Goal: Check status

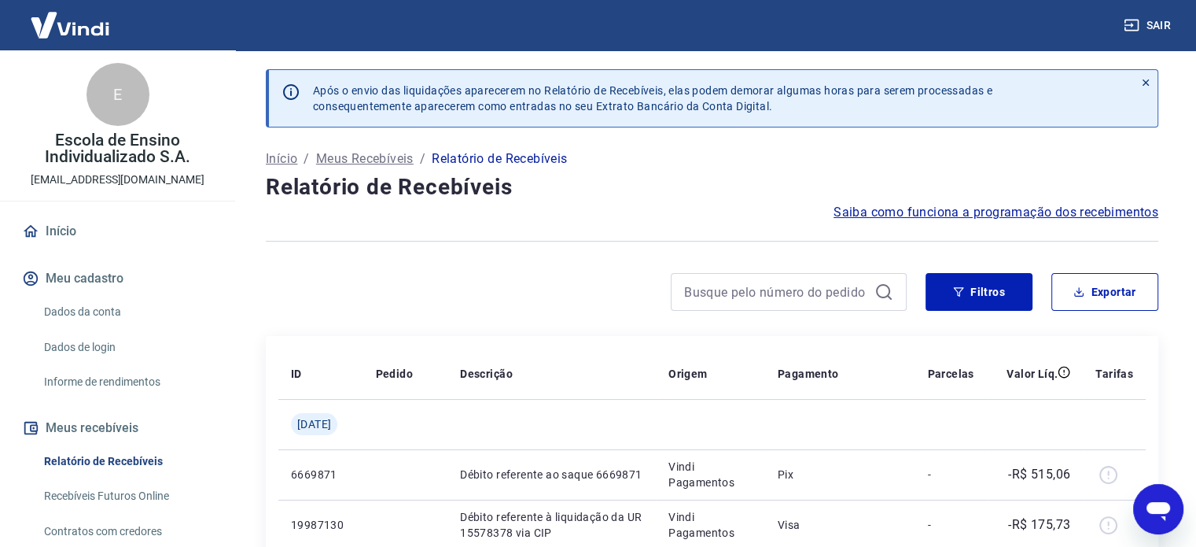
scroll to position [293, 0]
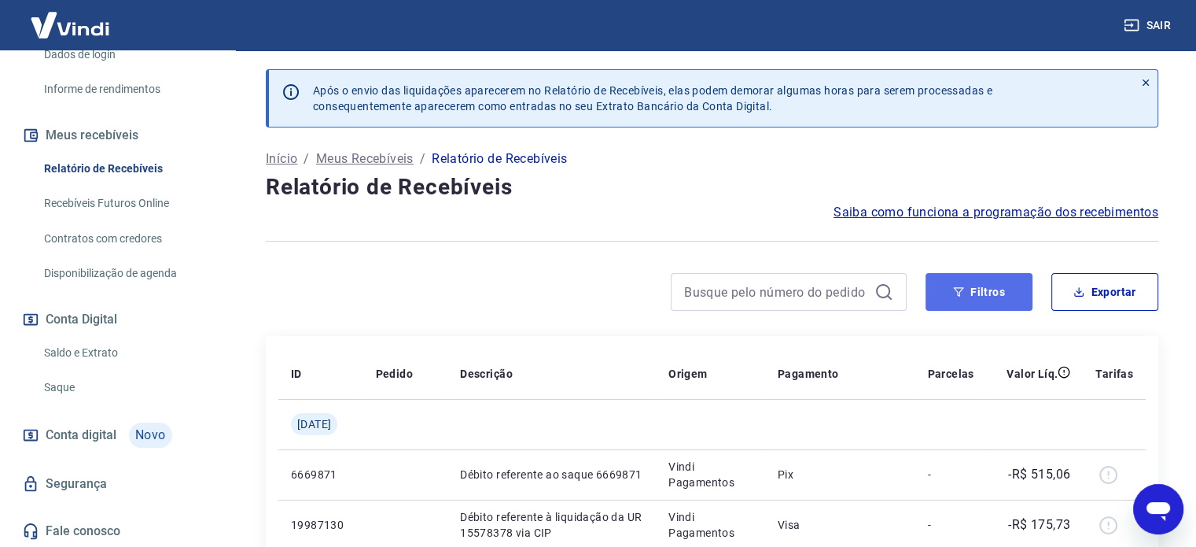
click at [961, 296] on icon "button" at bounding box center [958, 291] width 11 height 11
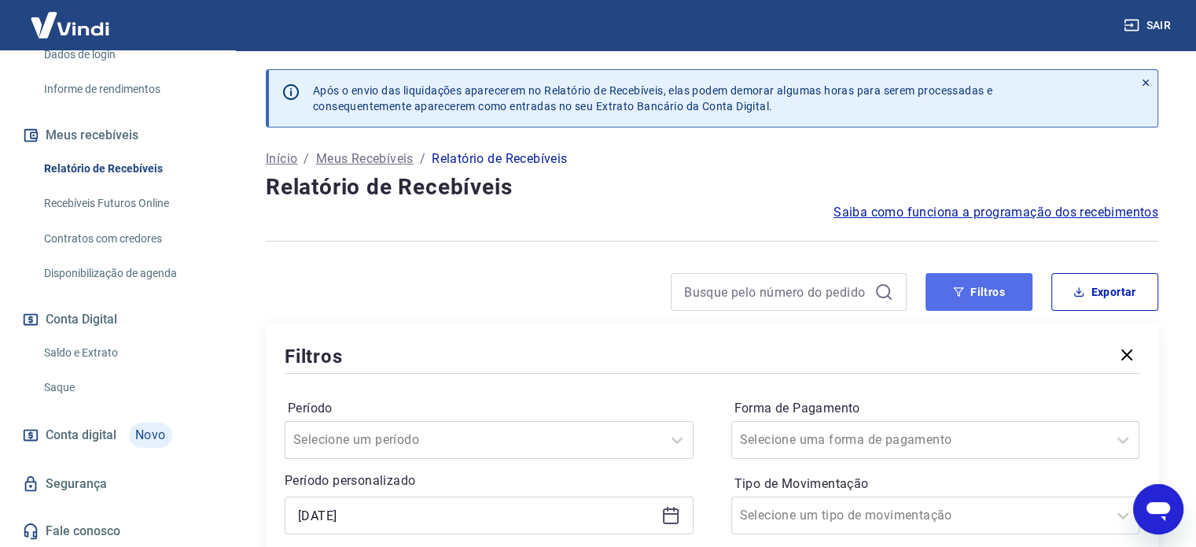
click at [952, 284] on button "Filtros" at bounding box center [979, 292] width 107 height 38
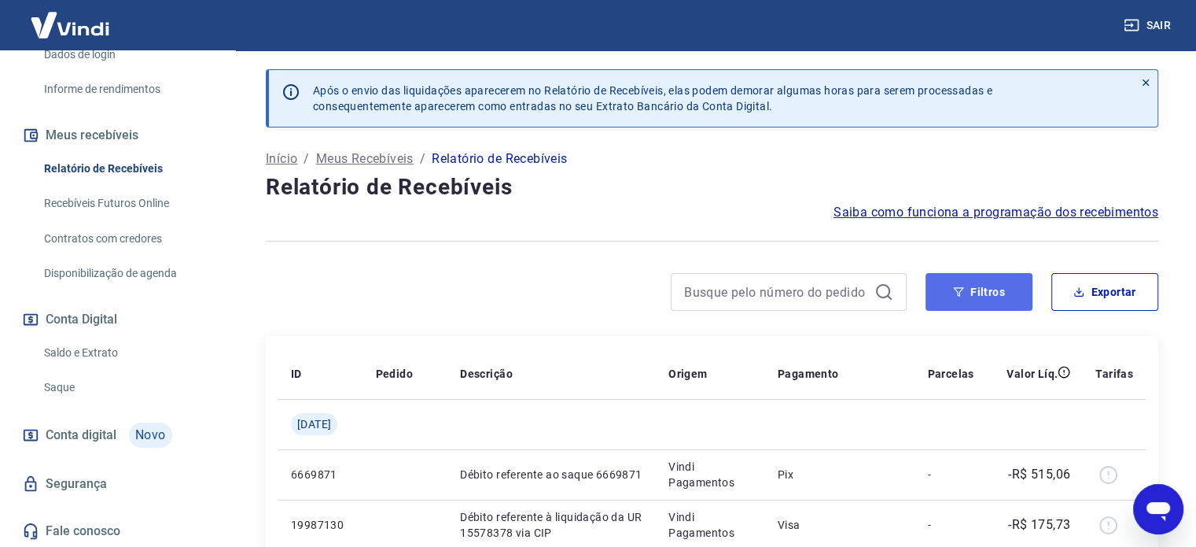
click at [961, 287] on icon "button" at bounding box center [959, 291] width 10 height 9
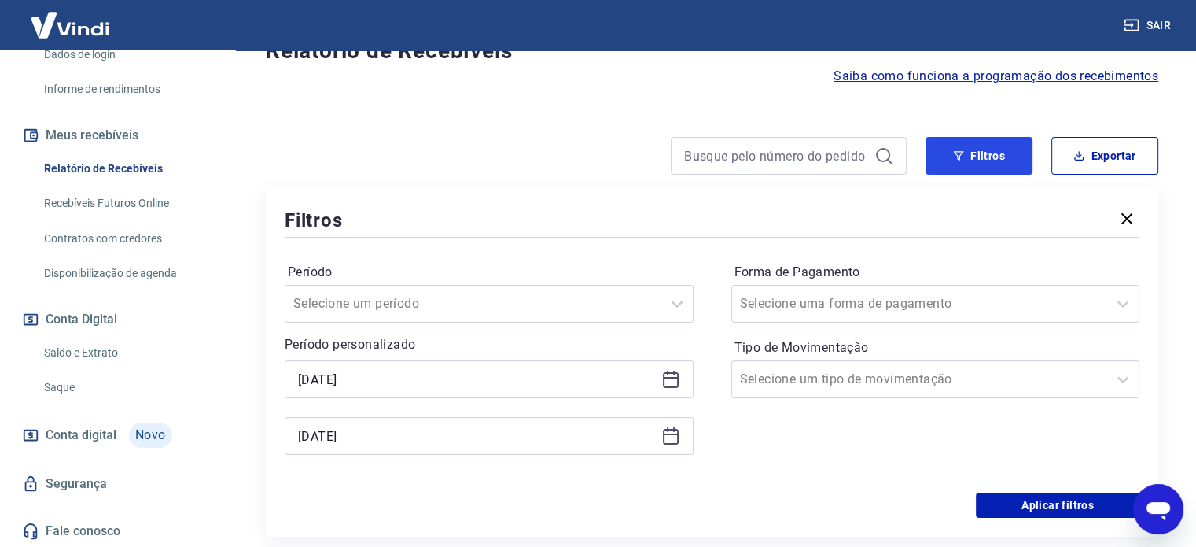
scroll to position [157, 0]
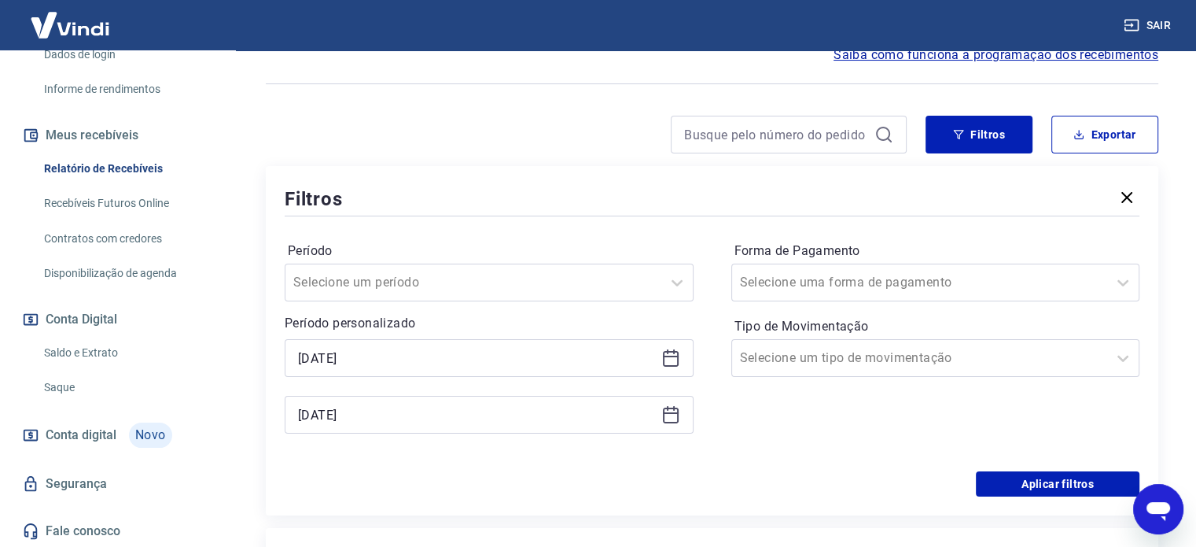
click at [665, 362] on icon at bounding box center [671, 357] width 19 height 19
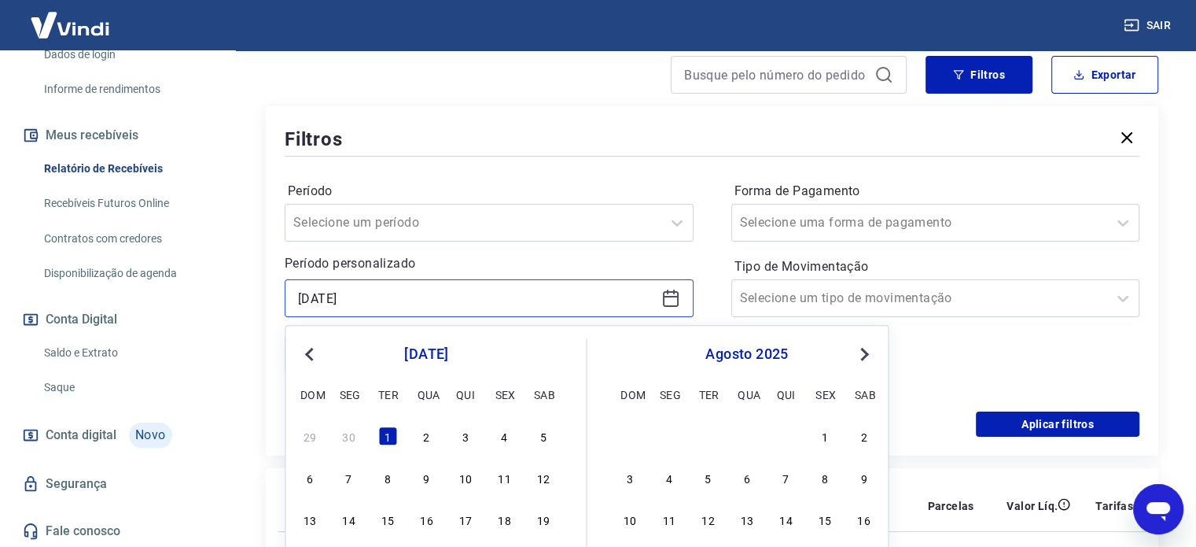
scroll to position [315, 0]
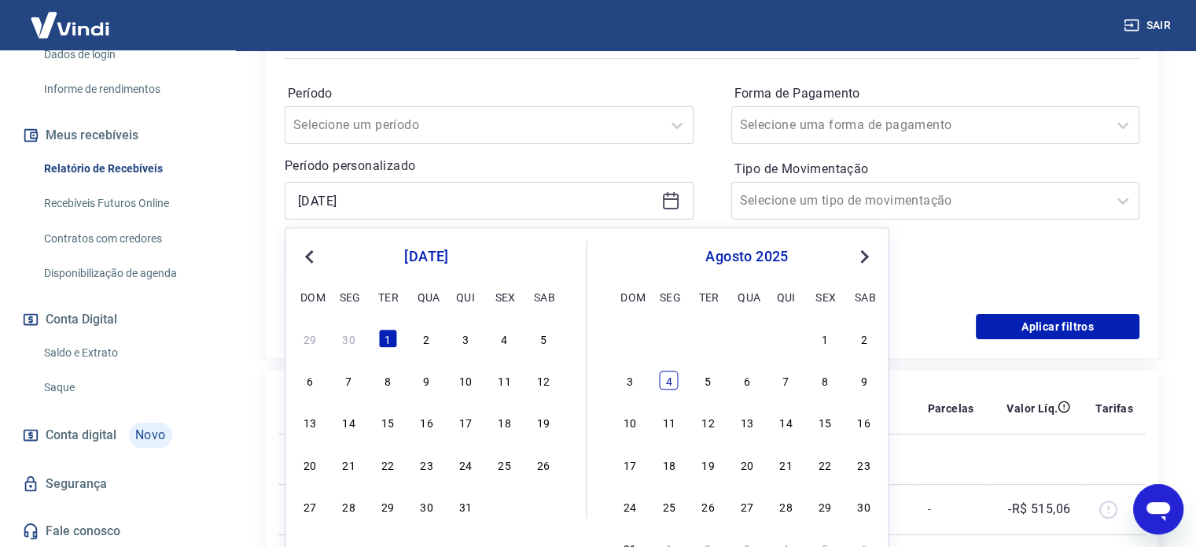
click at [673, 386] on div "4" at bounding box center [669, 380] width 19 height 19
type input "[DATE]"
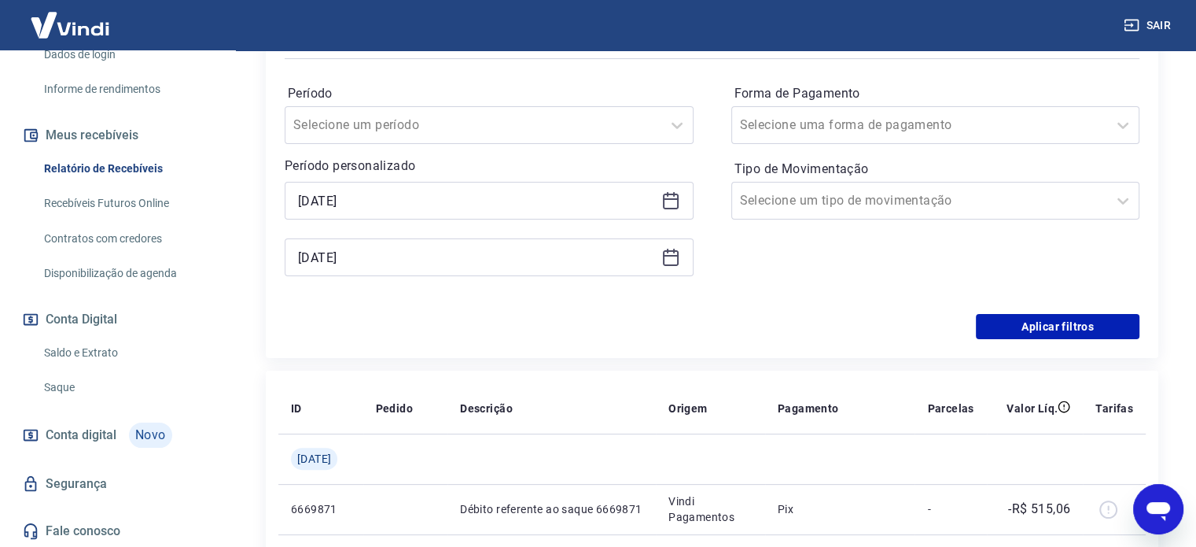
click at [633, 289] on div "Período Selecione um período Período personalizado Selected date: [DATE] [DATE]…" at bounding box center [489, 188] width 409 height 214
click at [666, 259] on icon at bounding box center [671, 257] width 19 height 19
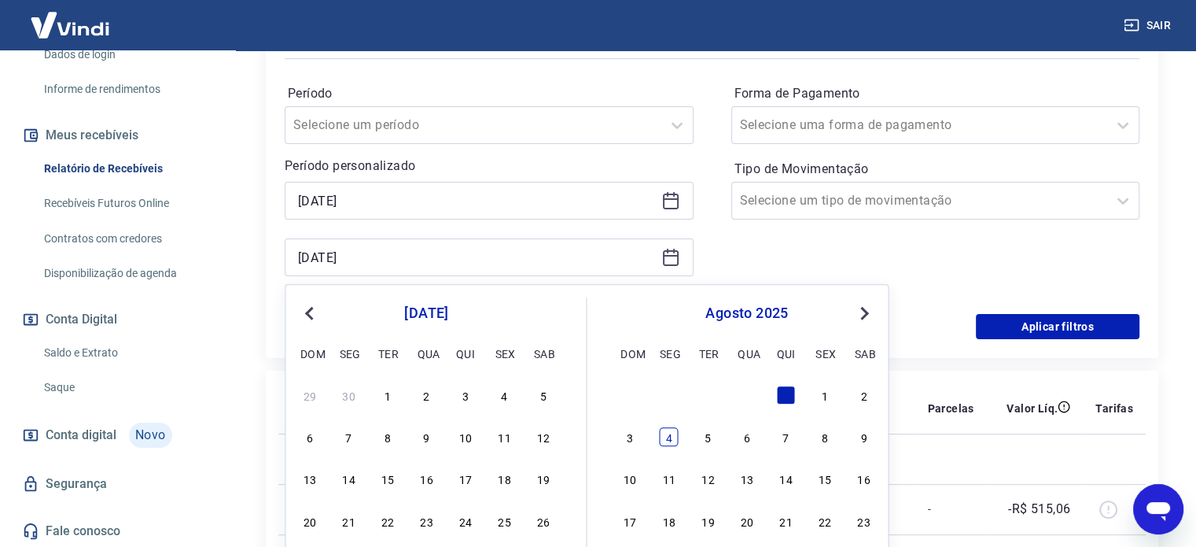
click at [676, 444] on div "4" at bounding box center [669, 436] width 19 height 19
type input "[DATE]"
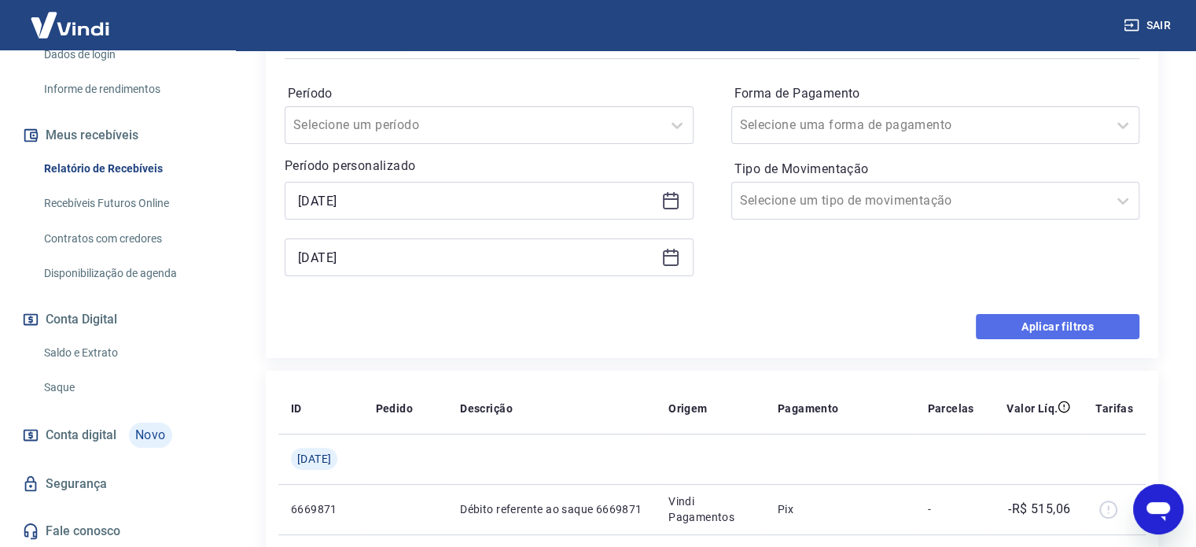
click at [1012, 326] on button "Aplicar filtros" at bounding box center [1058, 326] width 164 height 25
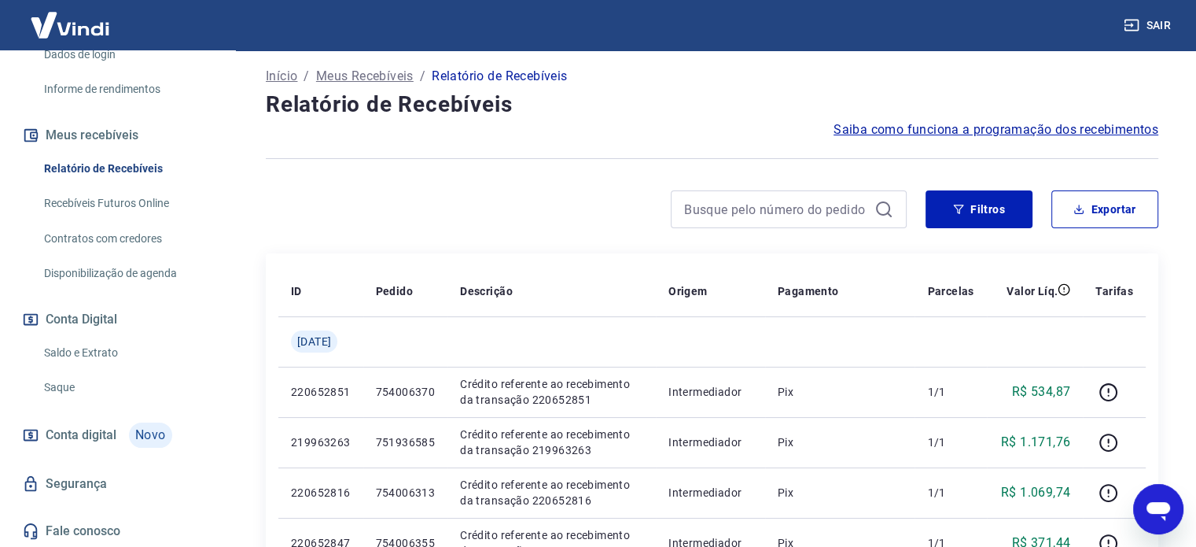
scroll to position [79, 0]
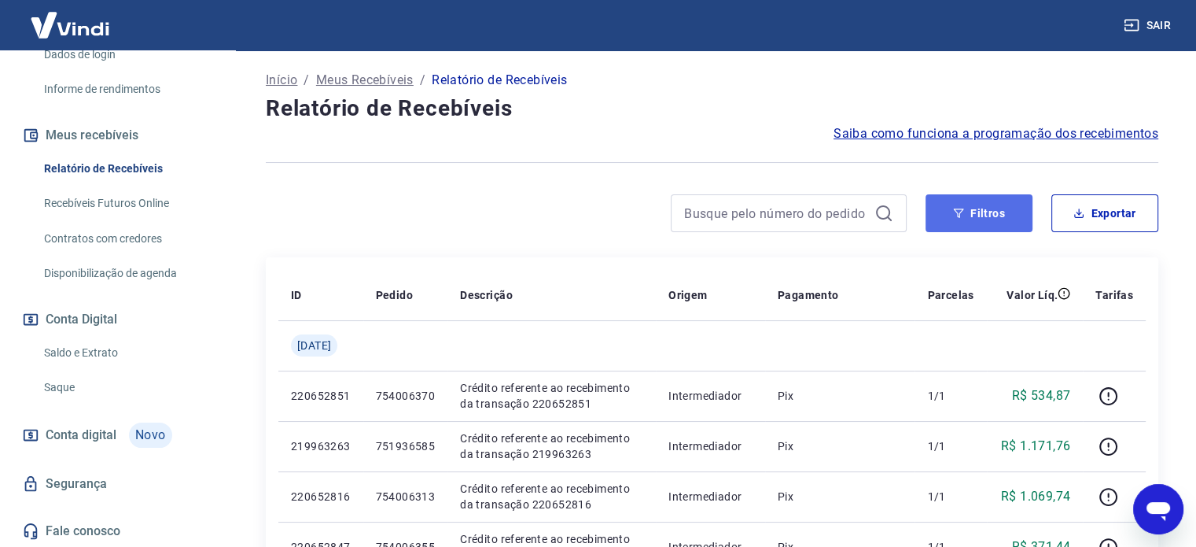
click at [990, 219] on button "Filtros" at bounding box center [979, 213] width 107 height 38
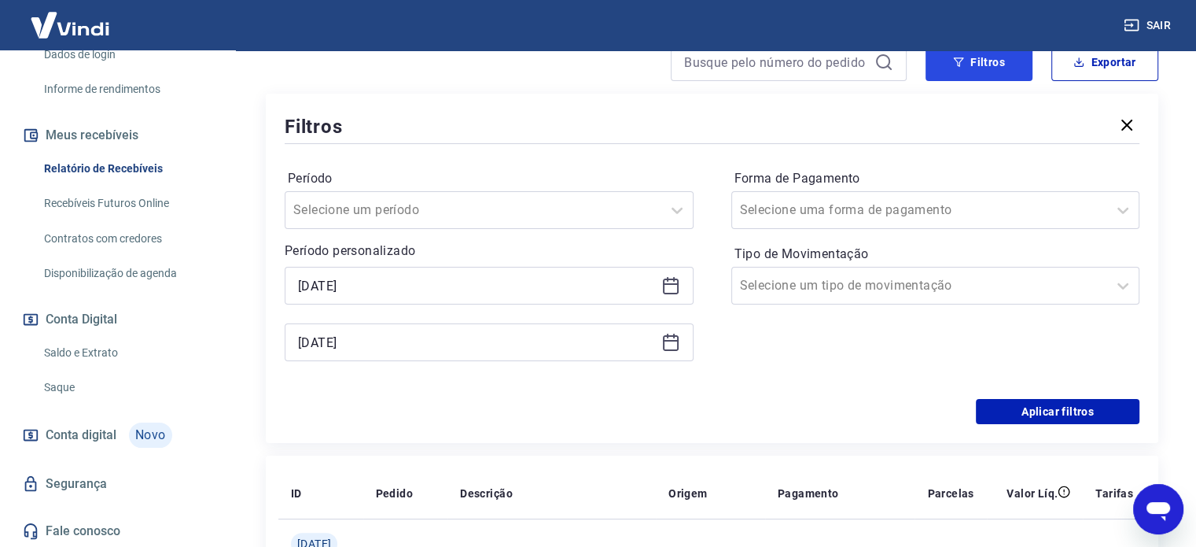
scroll to position [236, 0]
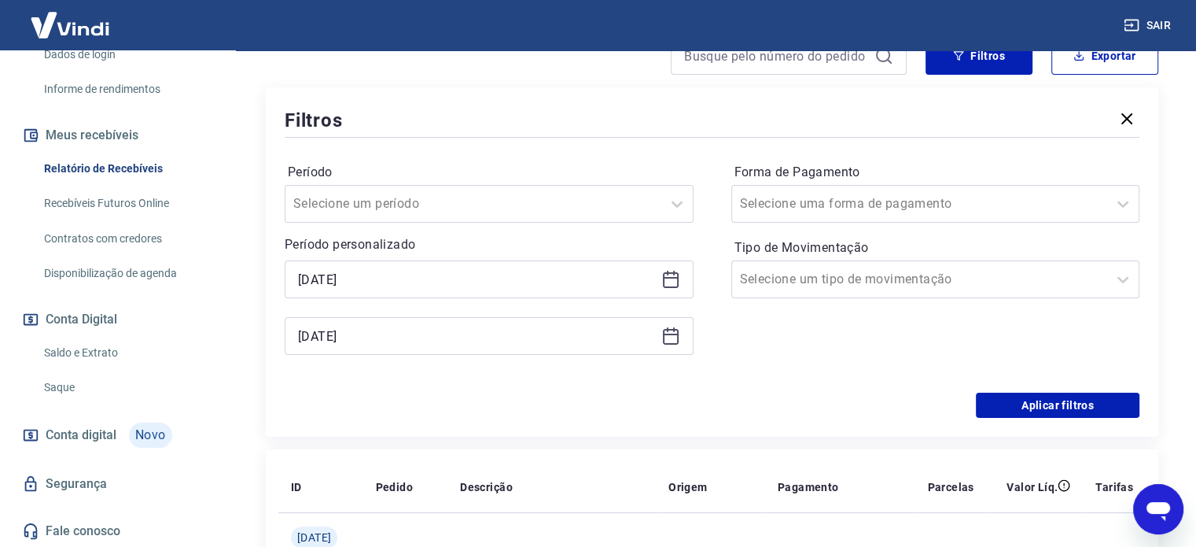
click at [673, 280] on icon at bounding box center [671, 279] width 19 height 19
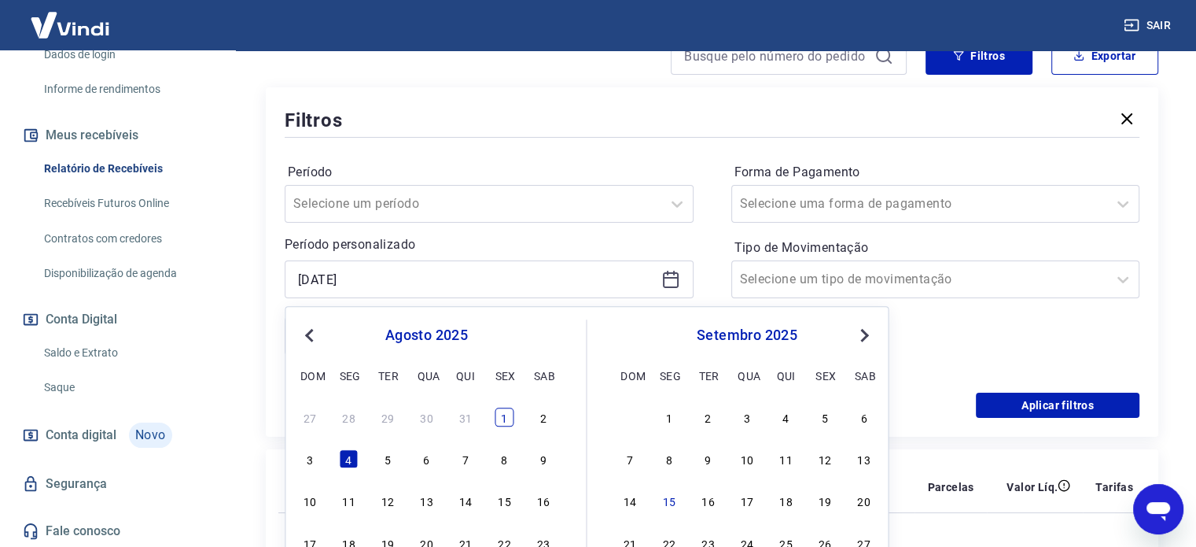
click at [503, 422] on div "1" at bounding box center [504, 416] width 19 height 19
type input "[DATE]"
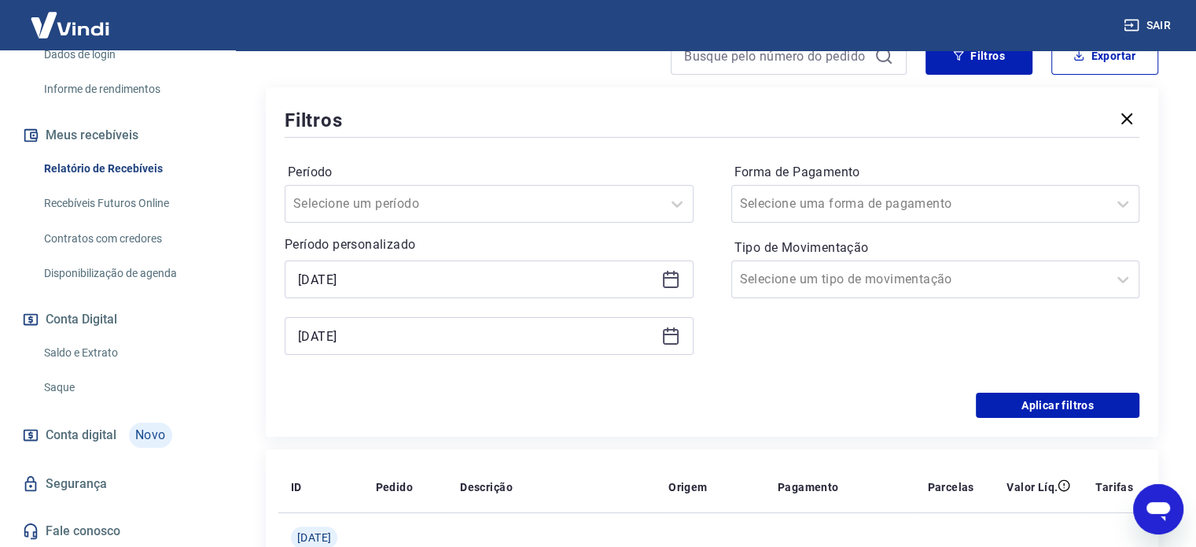
click at [684, 336] on div "[DATE]" at bounding box center [489, 336] width 409 height 38
click at [669, 334] on icon at bounding box center [671, 335] width 16 height 2
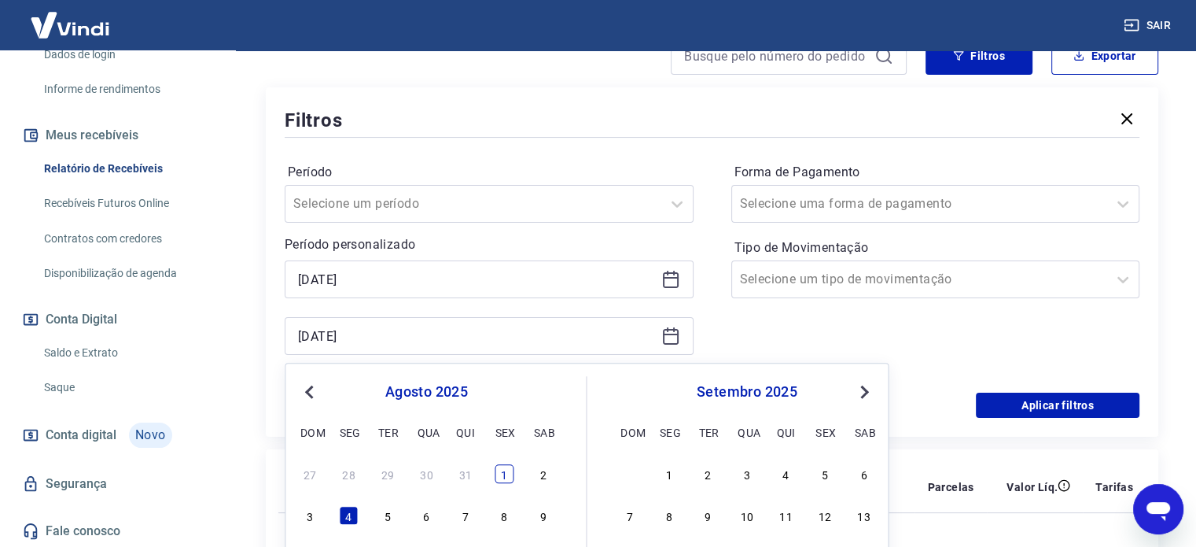
click at [501, 474] on div "1" at bounding box center [504, 473] width 19 height 19
type input "[DATE]"
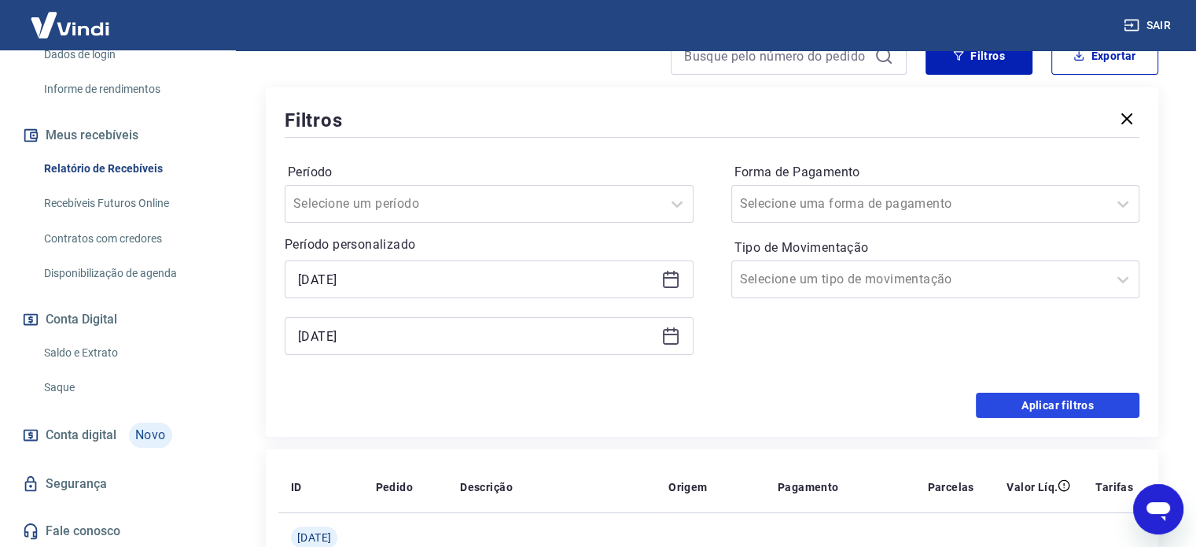
click at [981, 396] on button "Aplicar filtros" at bounding box center [1058, 405] width 164 height 25
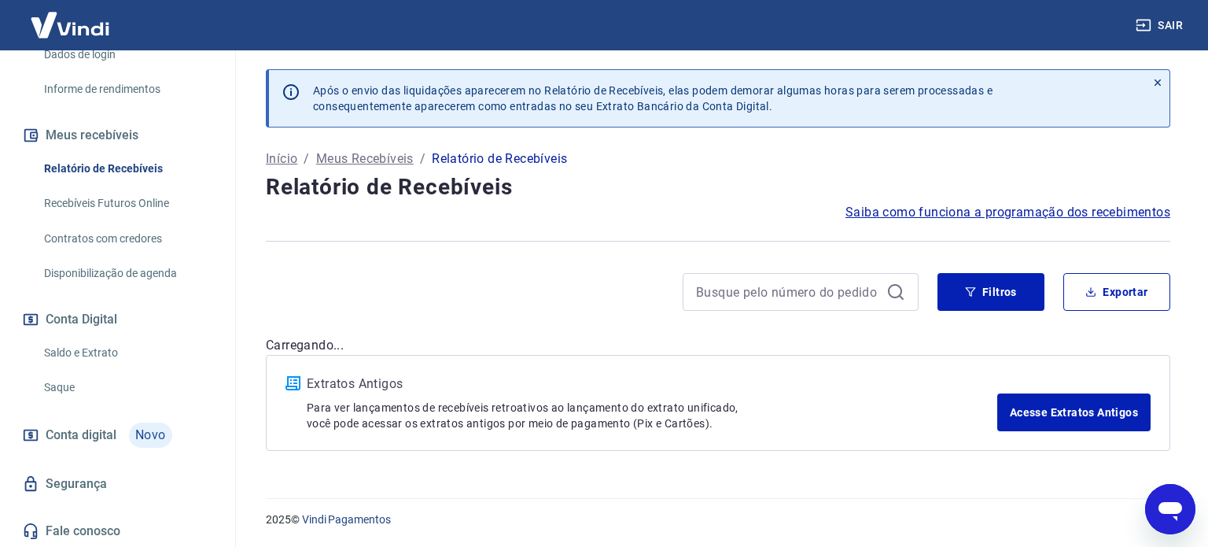
click at [997, 405] on p "Para ver lançamentos de recebíveis retroativos ao lançamento do extrato unifica…" at bounding box center [652, 415] width 691 height 31
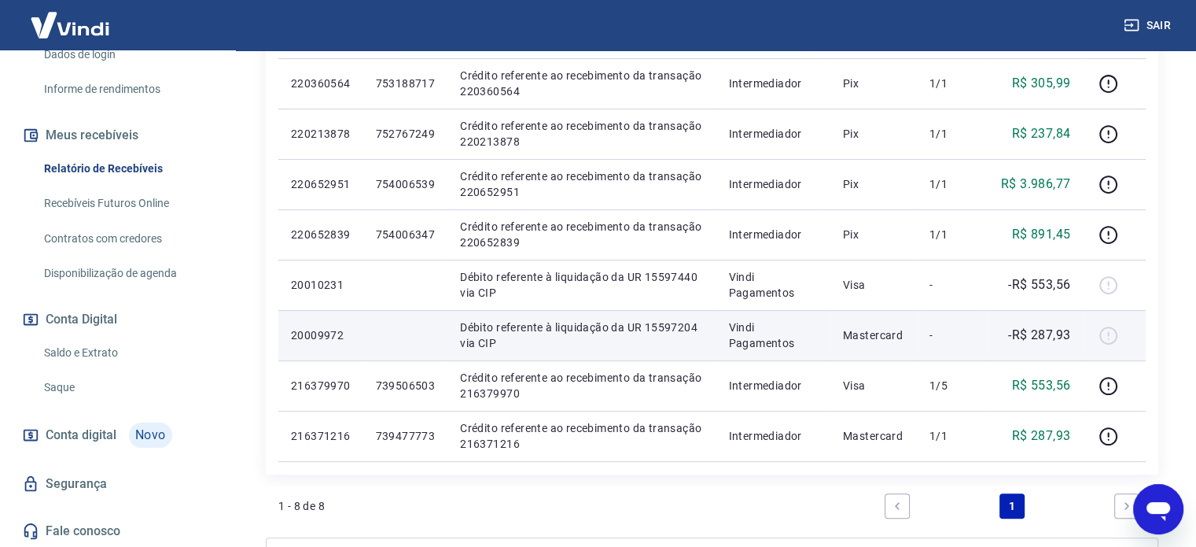
scroll to position [393, 0]
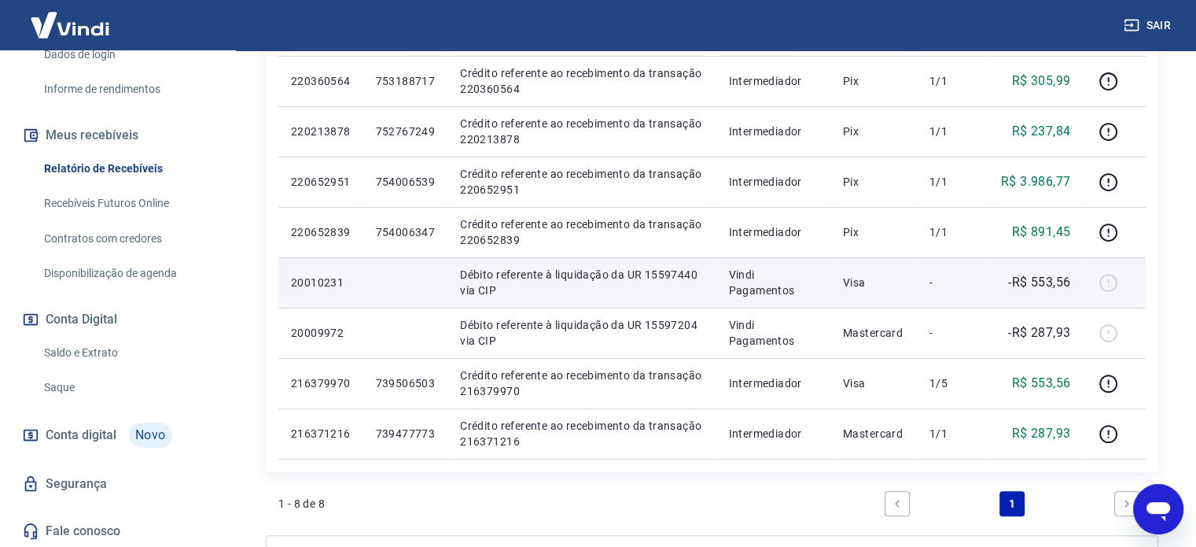
click at [1101, 287] on div at bounding box center [1115, 282] width 38 height 25
click at [791, 289] on p "Vindi Pagamentos" at bounding box center [773, 282] width 90 height 31
click at [588, 295] on p "Débito referente à liquidação da UR 15597440 via CIP" at bounding box center [581, 282] width 243 height 31
click at [584, 279] on p "Débito referente à liquidação da UR 15597440 via CIP" at bounding box center [581, 282] width 243 height 31
